Goal: Transaction & Acquisition: Purchase product/service

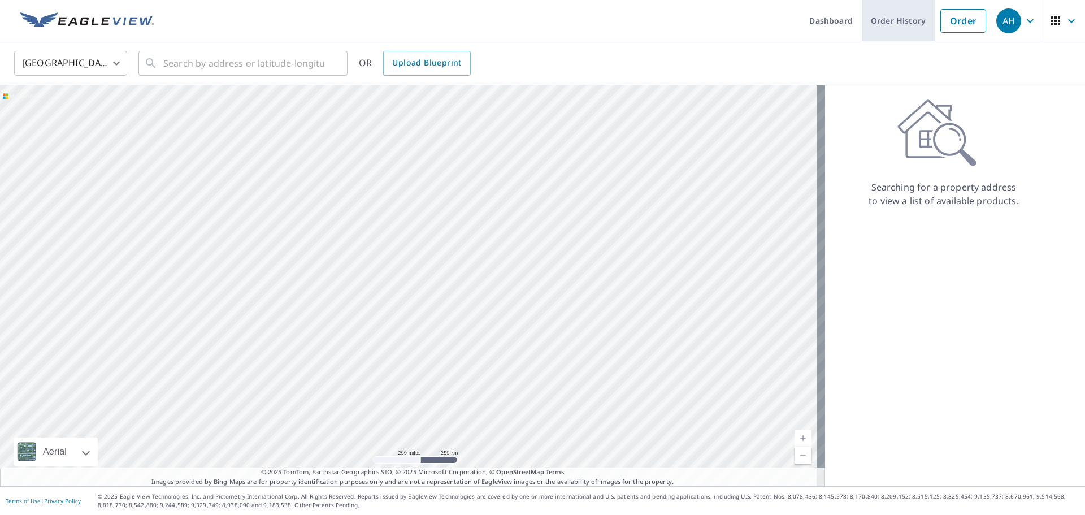
click at [897, 9] on link "Order History" at bounding box center [898, 20] width 73 height 41
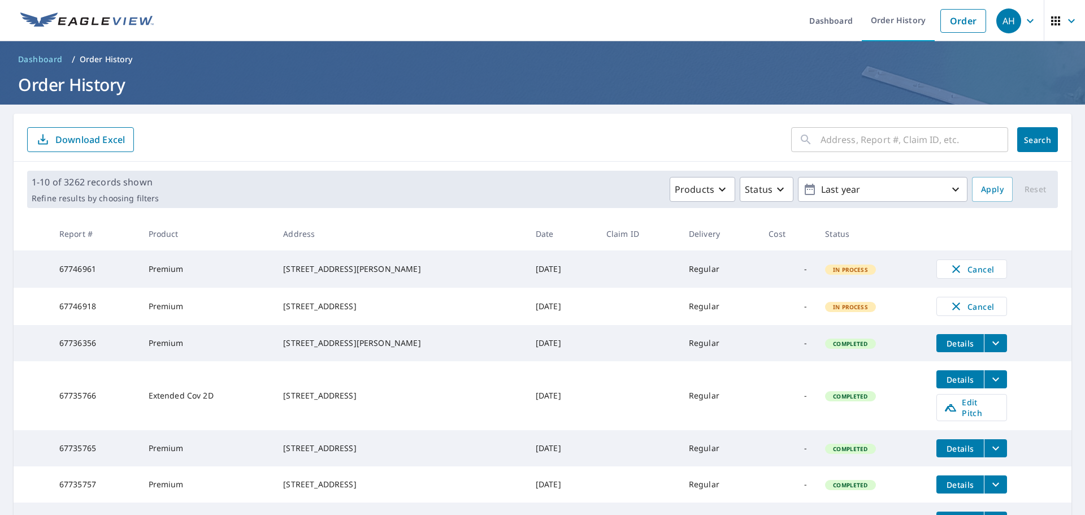
click at [896, 138] on input "text" at bounding box center [914, 140] width 188 height 32
paste input "[STREET_ADDRESS]"
type input "[STREET_ADDRESS]"
click button "Search" at bounding box center [1037, 139] width 41 height 25
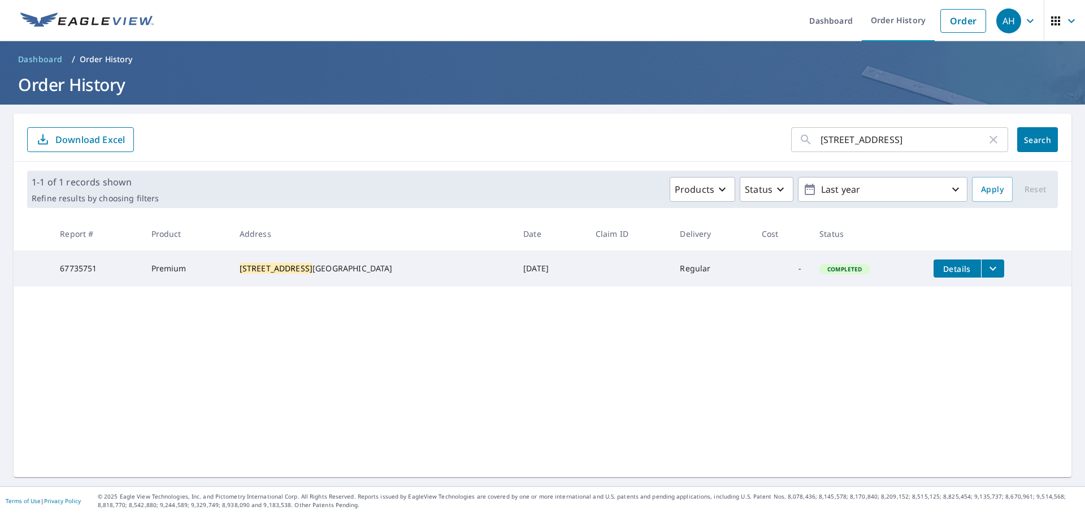
click at [986, 274] on icon "filesDropdownBtn-67735751" at bounding box center [993, 269] width 14 height 14
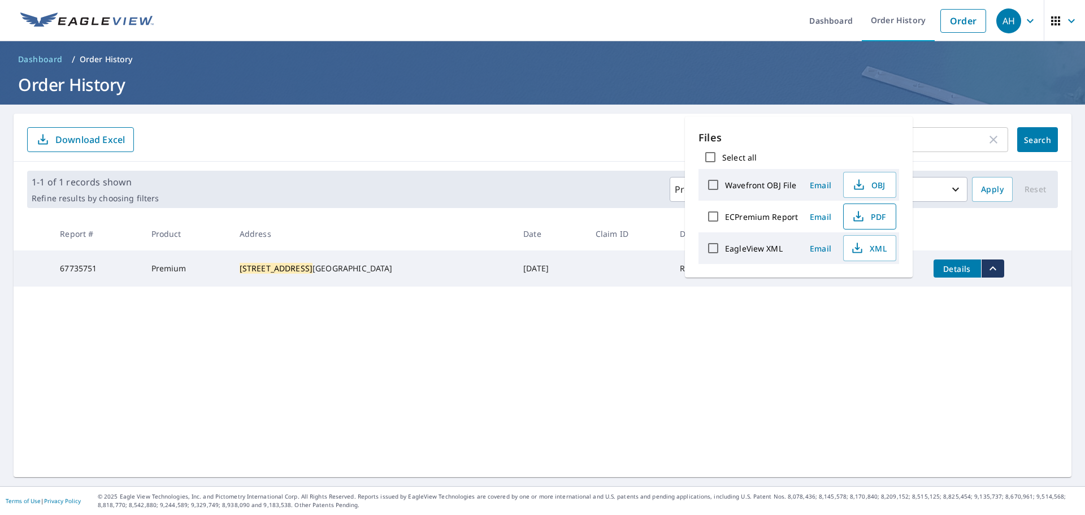
click at [871, 207] on button "PDF" at bounding box center [869, 216] width 53 height 26
click at [952, 18] on link "Order" at bounding box center [963, 21] width 46 height 24
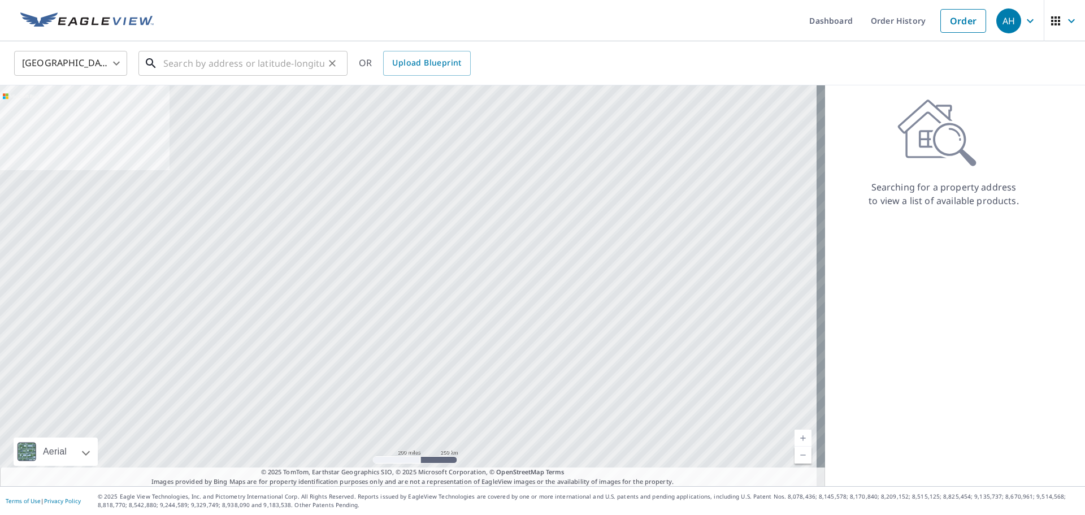
click at [206, 60] on input "text" at bounding box center [243, 63] width 161 height 32
paste input "[STREET_ADDRESS]"
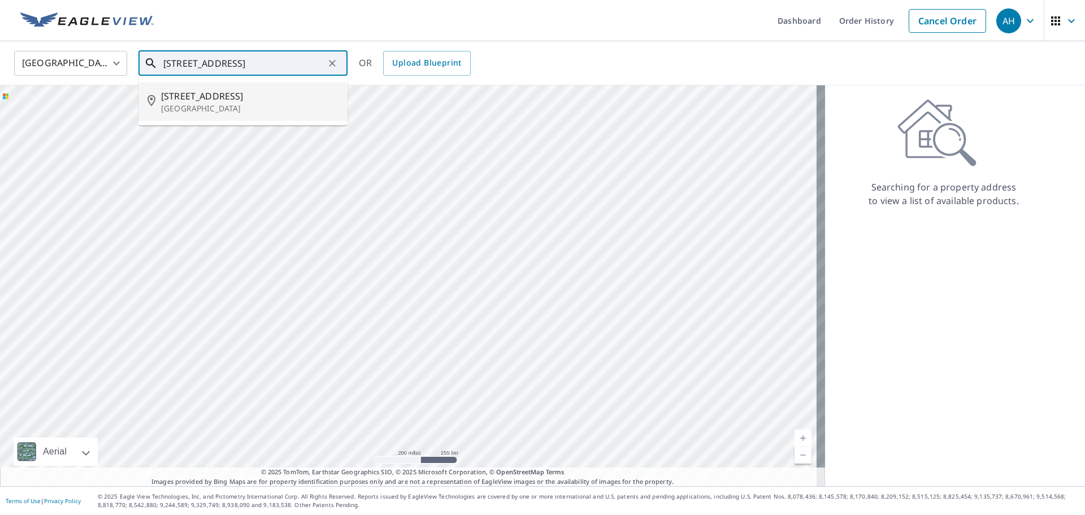
click at [228, 92] on span "[STREET_ADDRESS]" at bounding box center [249, 96] width 177 height 14
type input "[STREET_ADDRESS]"
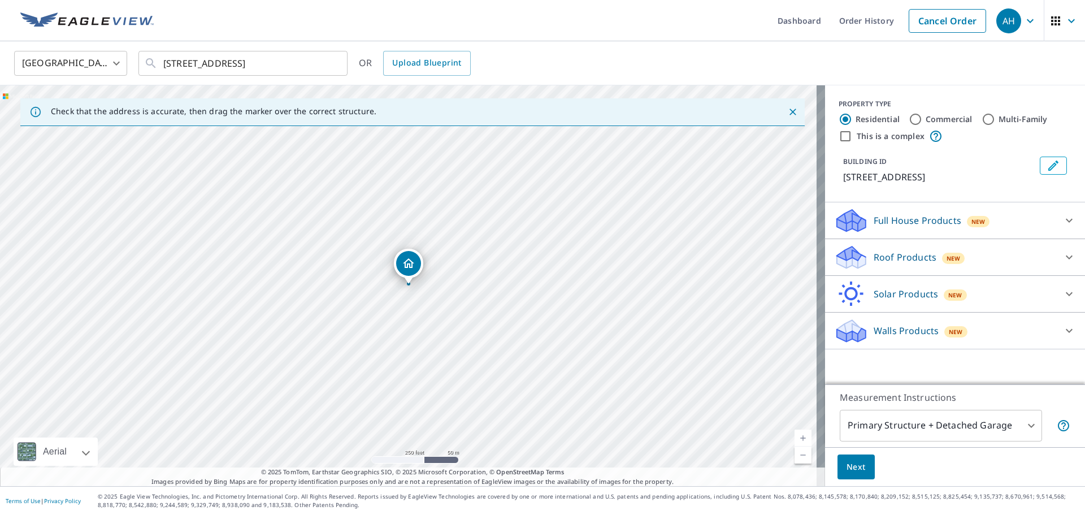
drag, startPoint x: 893, startPoint y: 268, endPoint x: 863, endPoint y: 294, distance: 38.9
click at [892, 264] on p "Roof Products" at bounding box center [905, 257] width 63 height 14
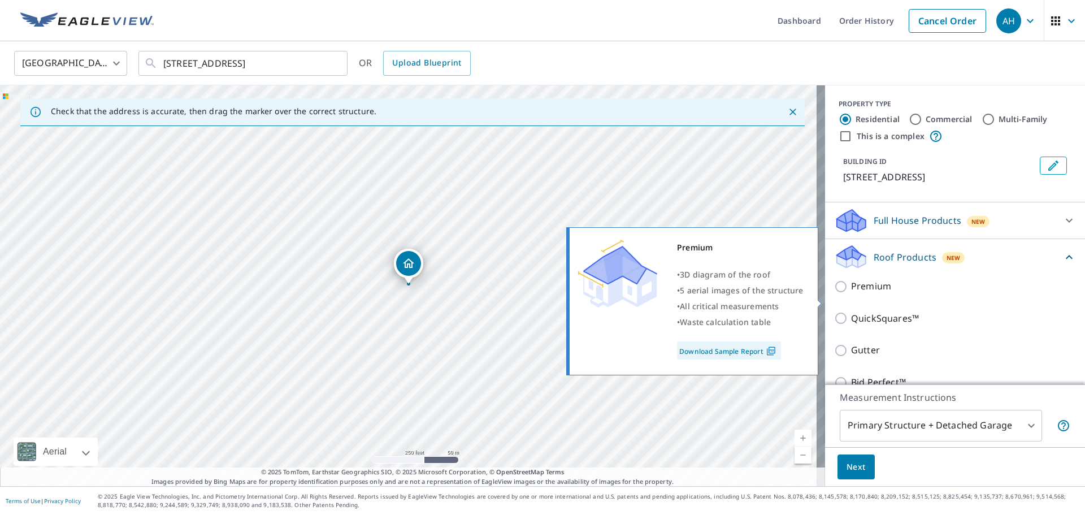
click at [837, 293] on input "Premium" at bounding box center [842, 287] width 17 height 14
checkbox input "true"
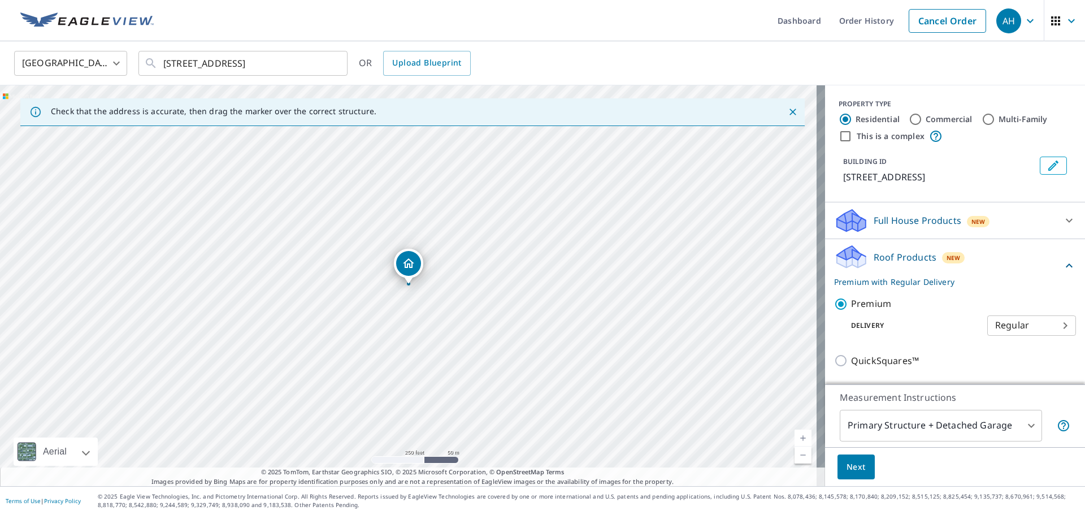
click at [846, 466] on span "Next" at bounding box center [855, 467] width 19 height 14
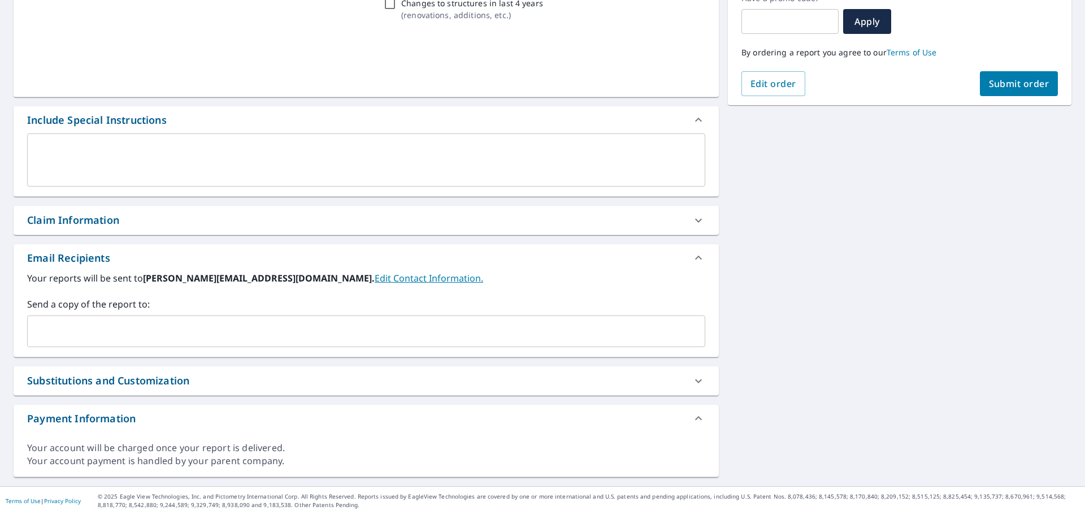
scroll to position [205, 0]
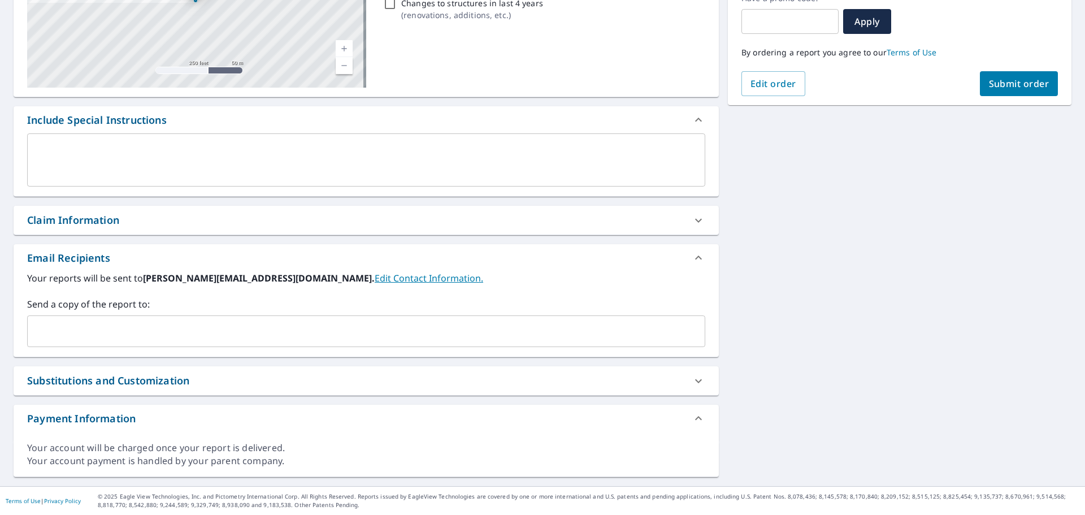
click at [211, 328] on input "text" at bounding box center [357, 330] width 651 height 21
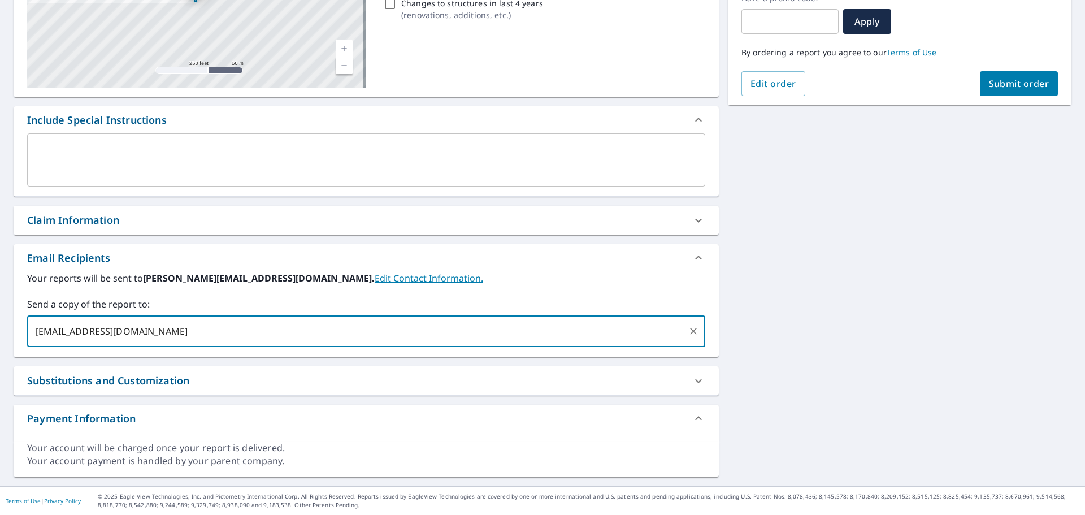
type input "[EMAIL_ADDRESS][DOMAIN_NAME]"
click at [1038, 79] on span "Submit order" at bounding box center [1019, 83] width 60 height 12
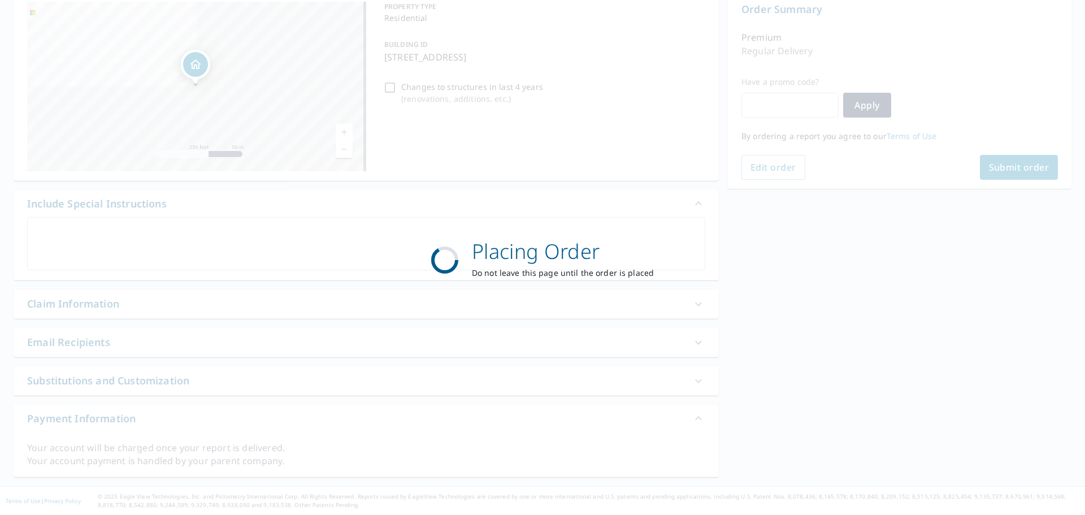
scroll to position [121, 0]
